Goal: Information Seeking & Learning: Learn about a topic

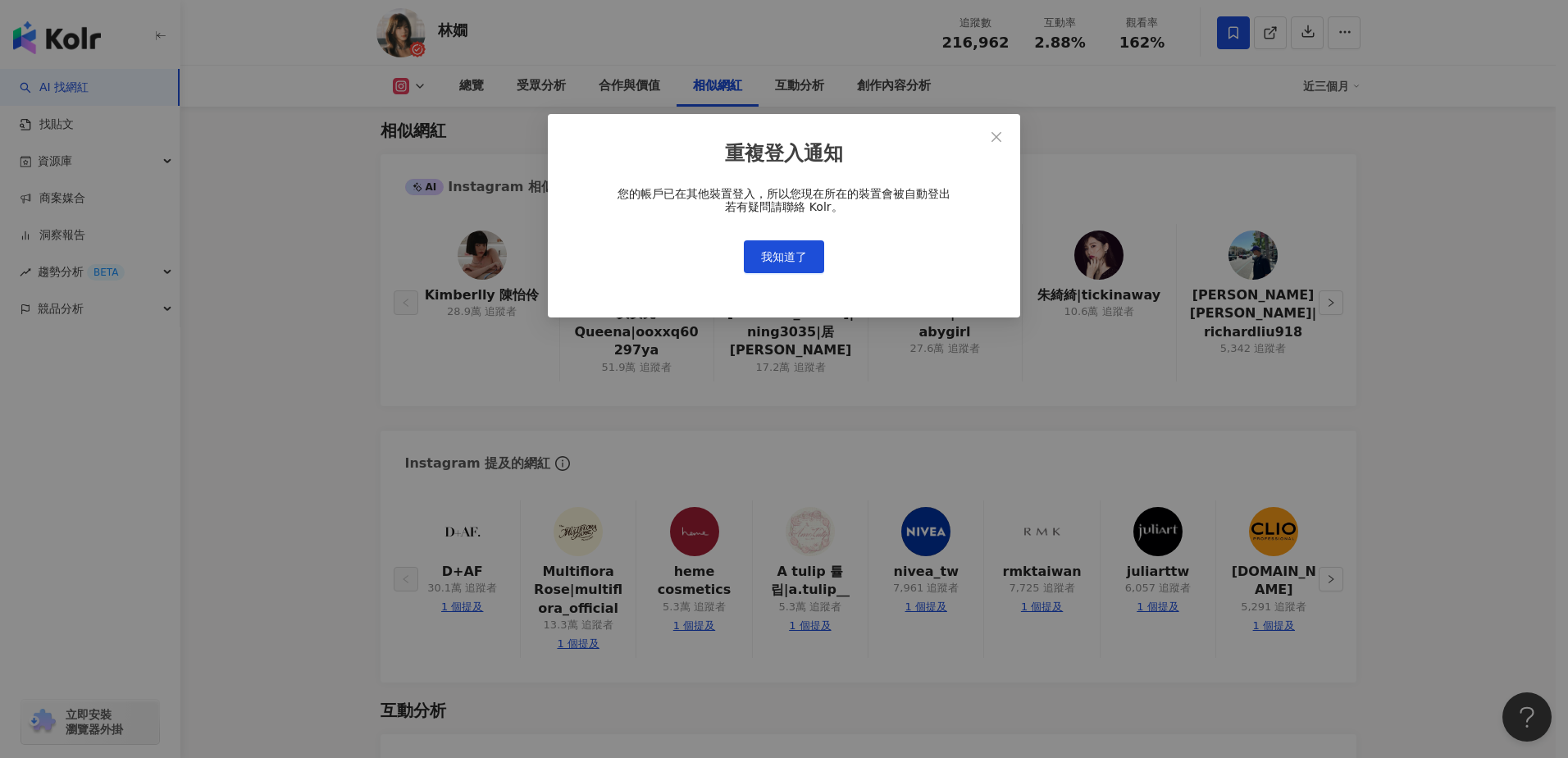
drag, startPoint x: 995, startPoint y: 139, endPoint x: 966, endPoint y: 230, distance: 95.5
click at [995, 139] on icon "close" at bounding box center [996, 137] width 10 height 10
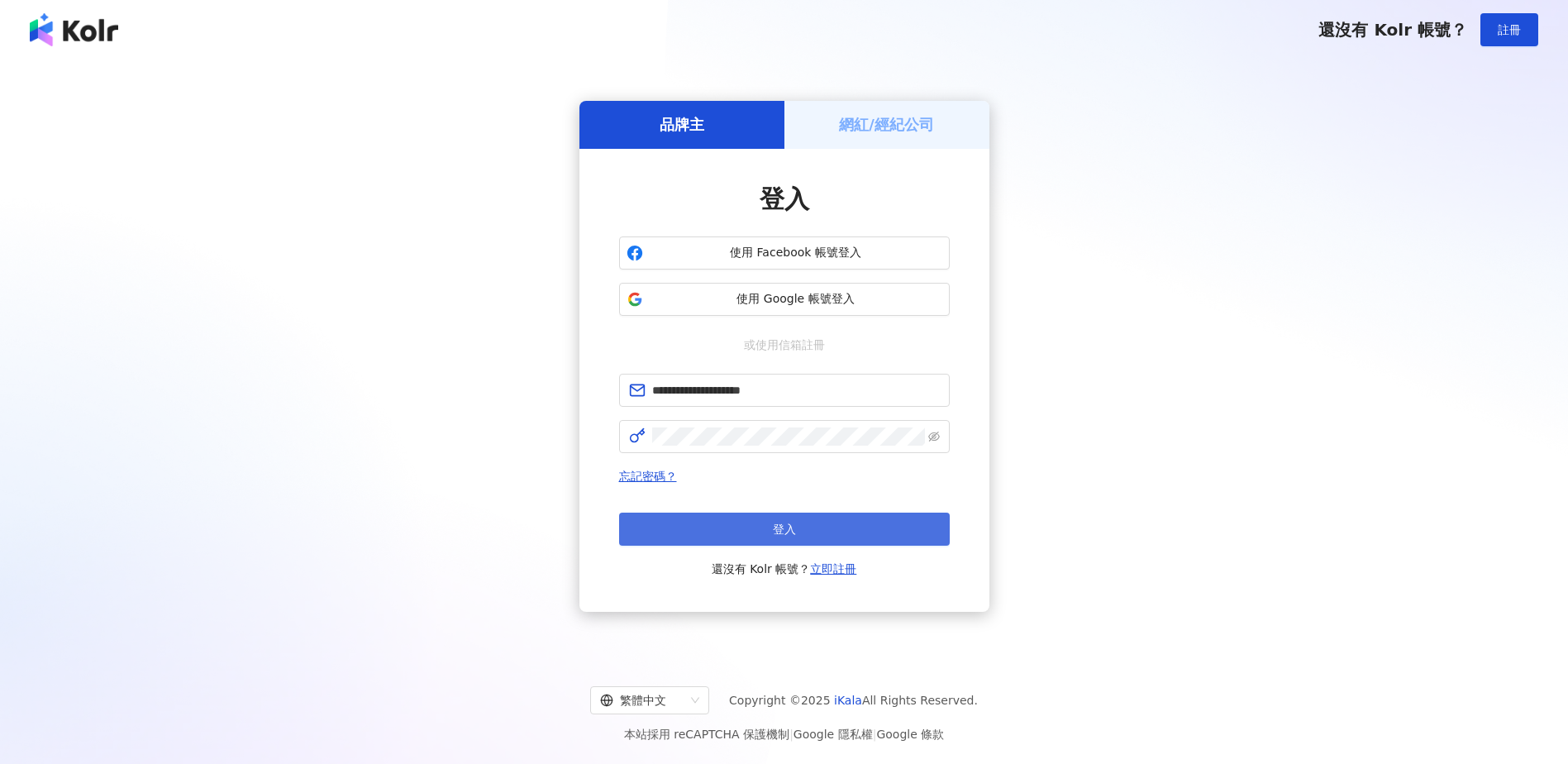
click at [868, 524] on button "登入" at bounding box center [784, 529] width 331 height 33
